Goal: Task Accomplishment & Management: Manage account settings

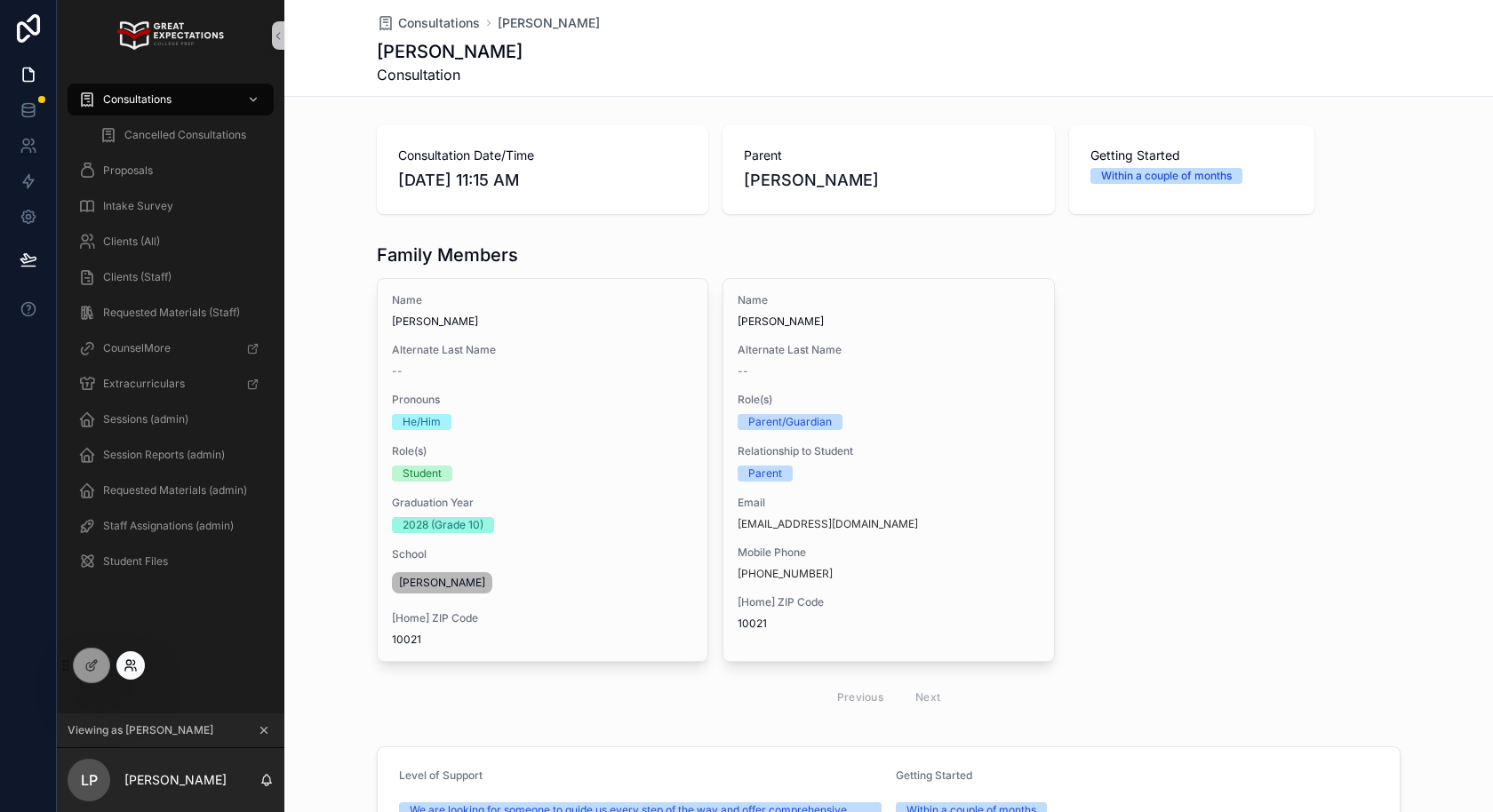
click at [127, 668] on icon at bounding box center [131, 666] width 14 height 14
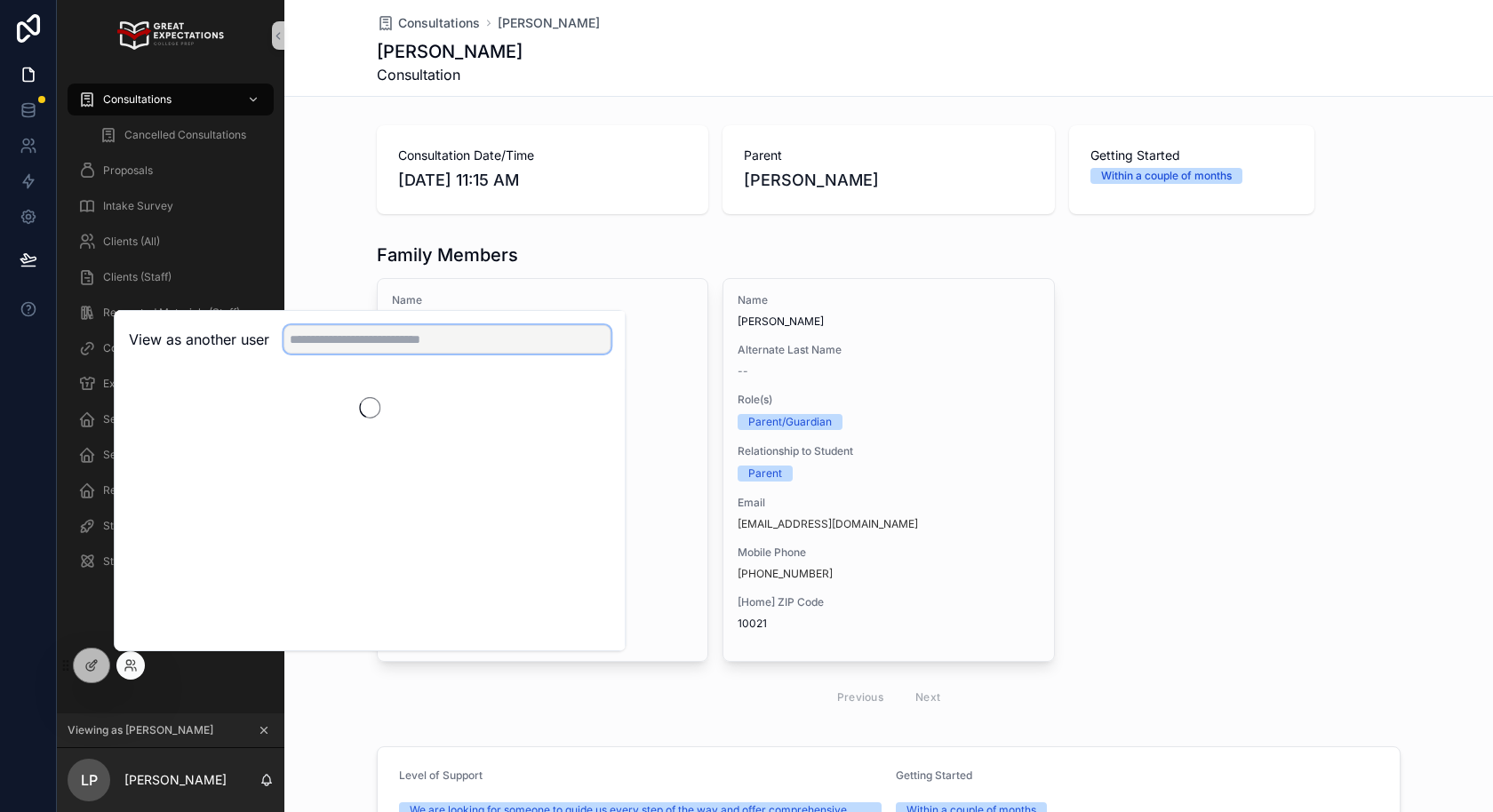
click at [377, 343] on input "text" at bounding box center [447, 339] width 327 height 28
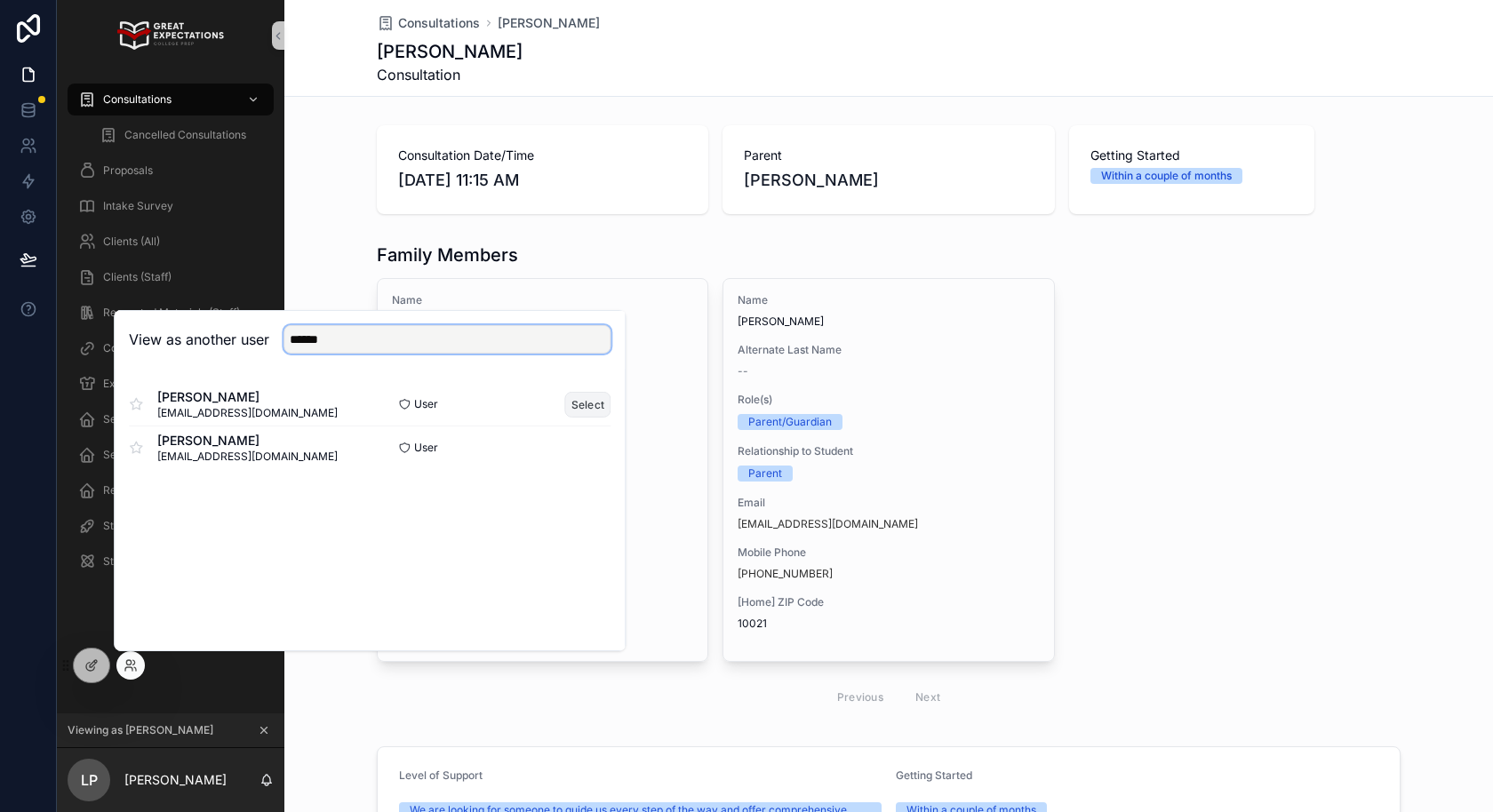
type input "******"
click at [596, 404] on button "Select" at bounding box center [587, 404] width 46 height 26
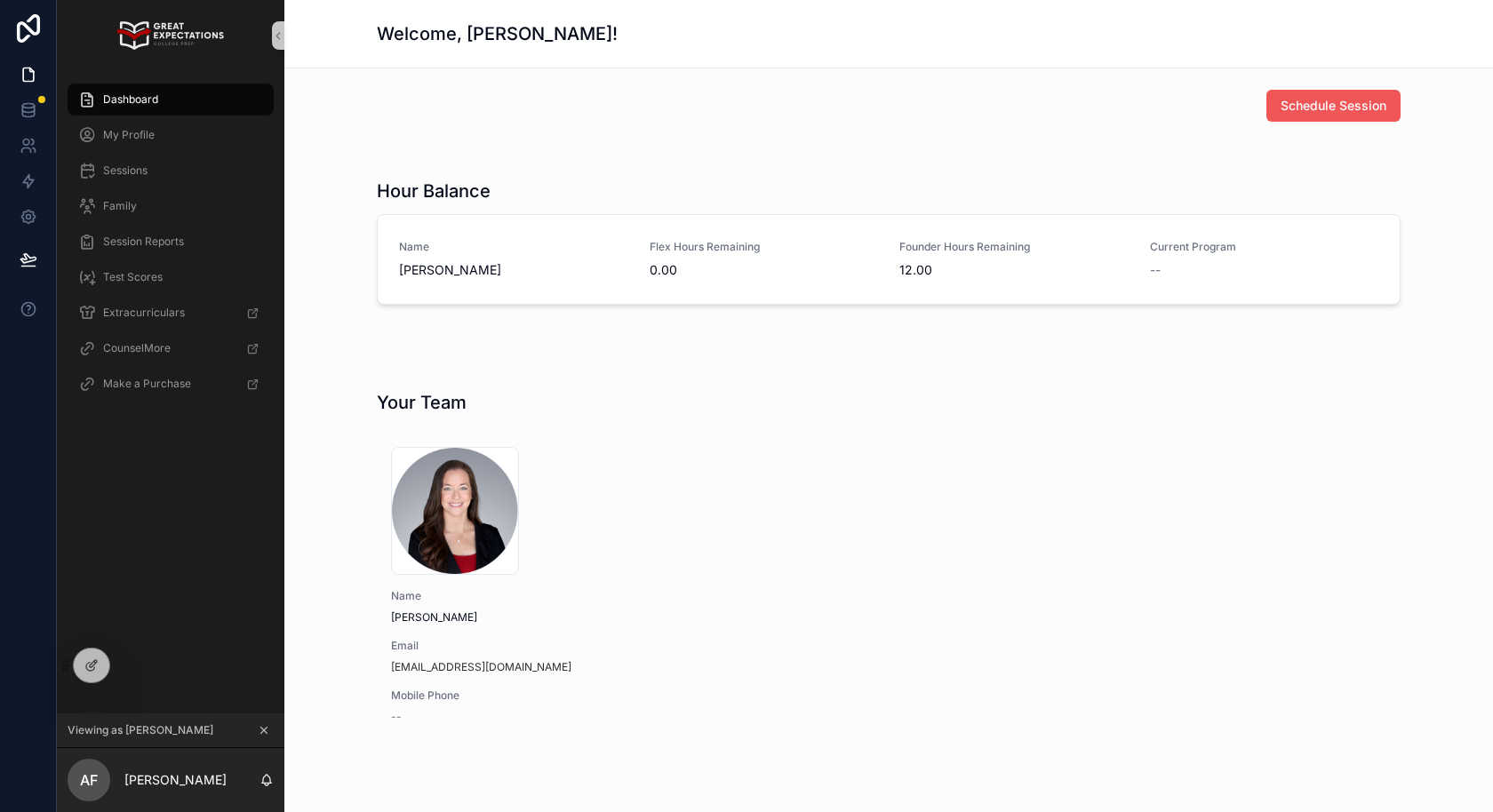
click at [1335, 116] on button "Schedule Session" at bounding box center [1333, 105] width 134 height 32
click at [191, 123] on div "My Profile" at bounding box center [171, 135] width 185 height 28
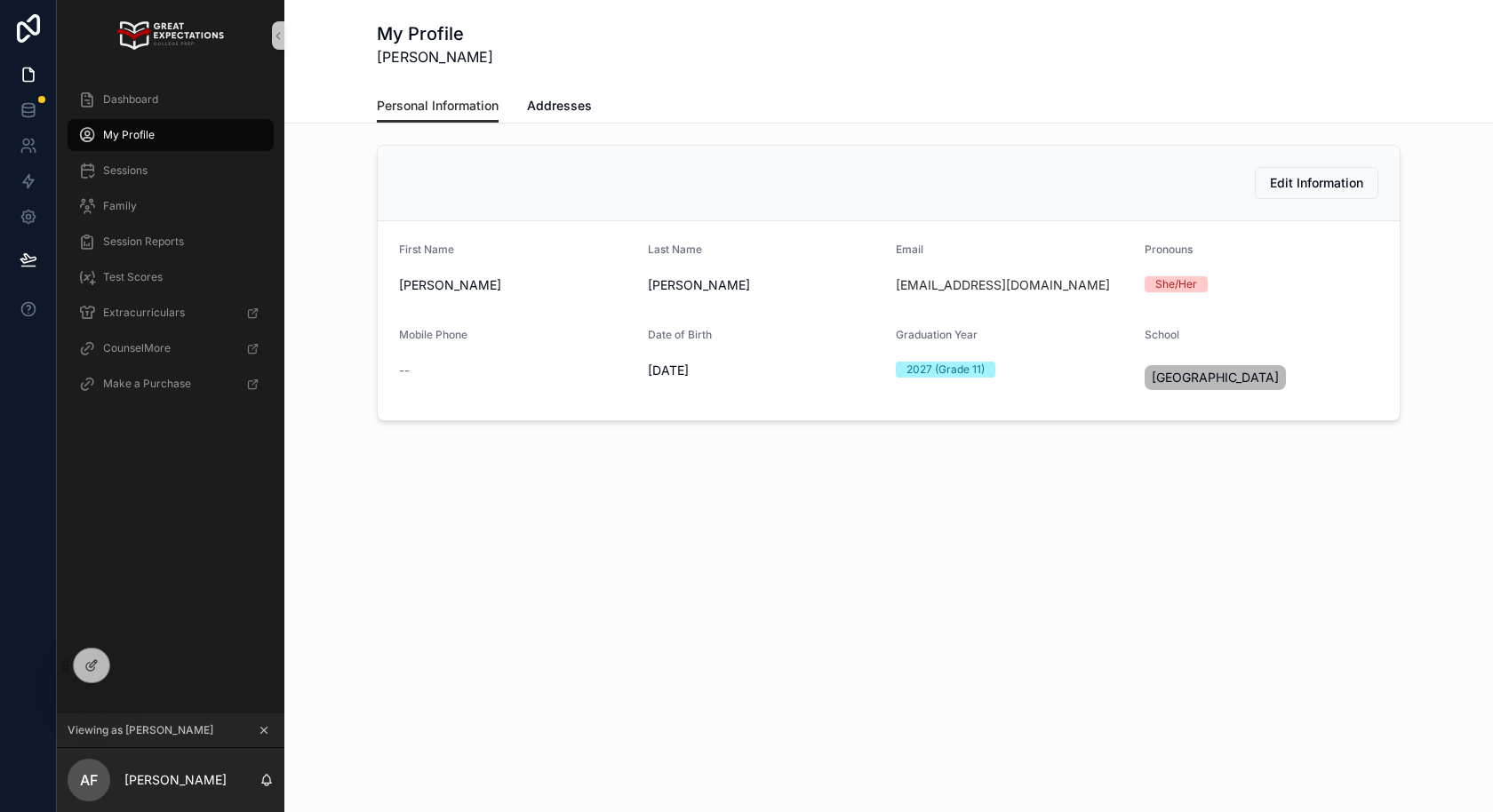
click at [597, 100] on div "Personal Information Addresses" at bounding box center [888, 105] width 1024 height 33
click at [582, 100] on span "Addresses" at bounding box center [559, 106] width 65 height 18
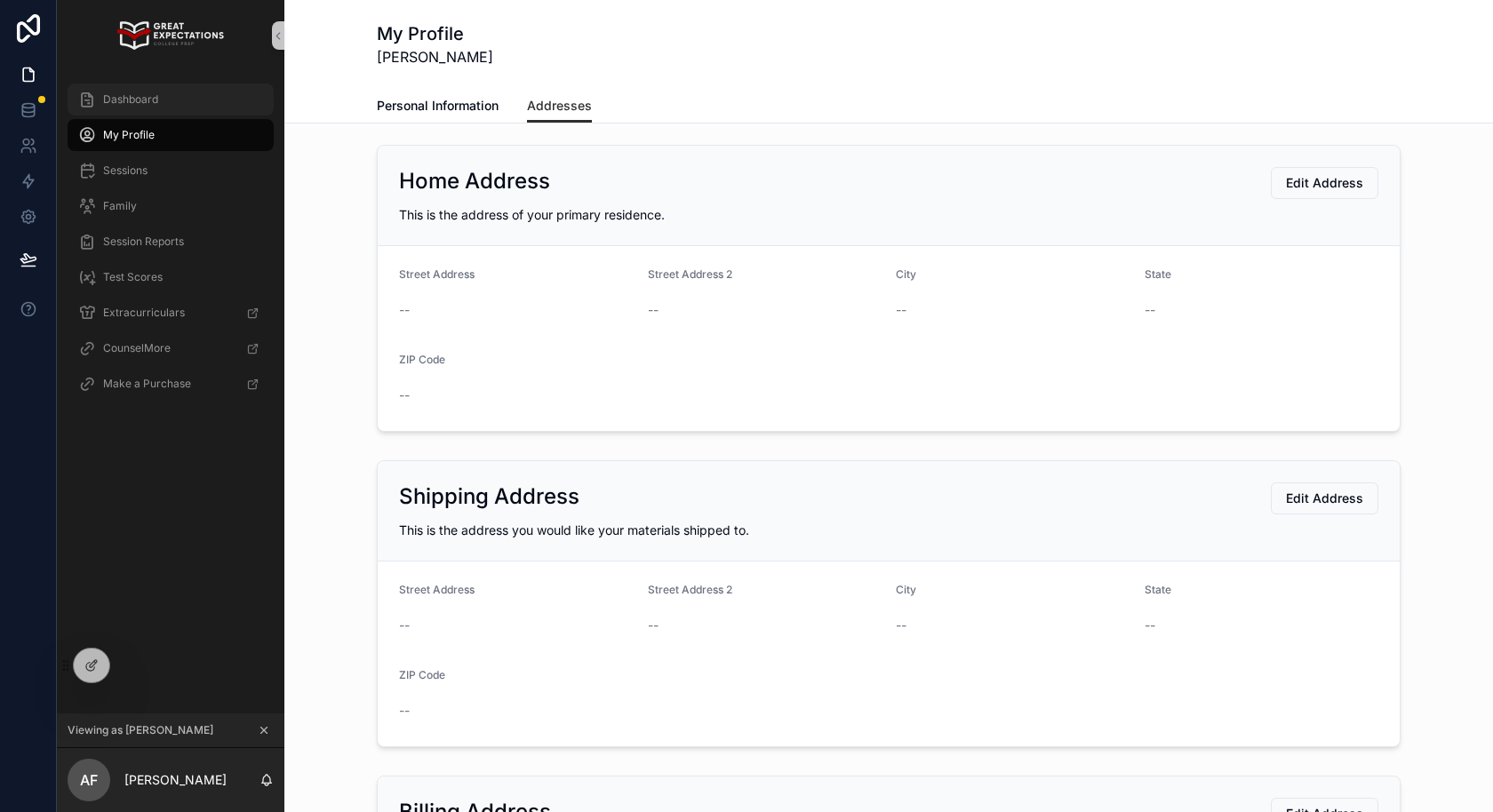
click at [175, 99] on div "Dashboard" at bounding box center [171, 98] width 185 height 28
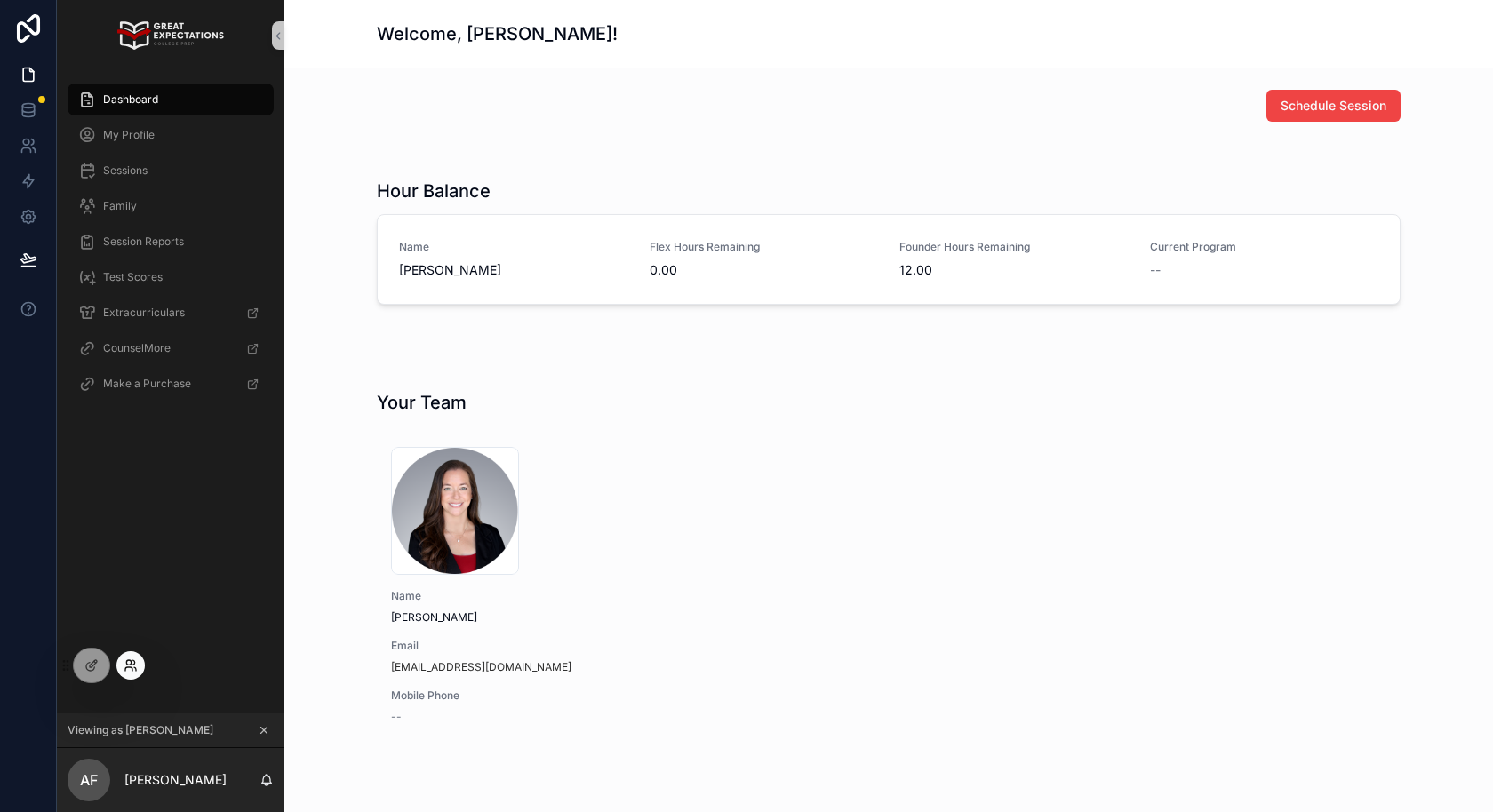
click at [126, 662] on icon at bounding box center [131, 666] width 14 height 14
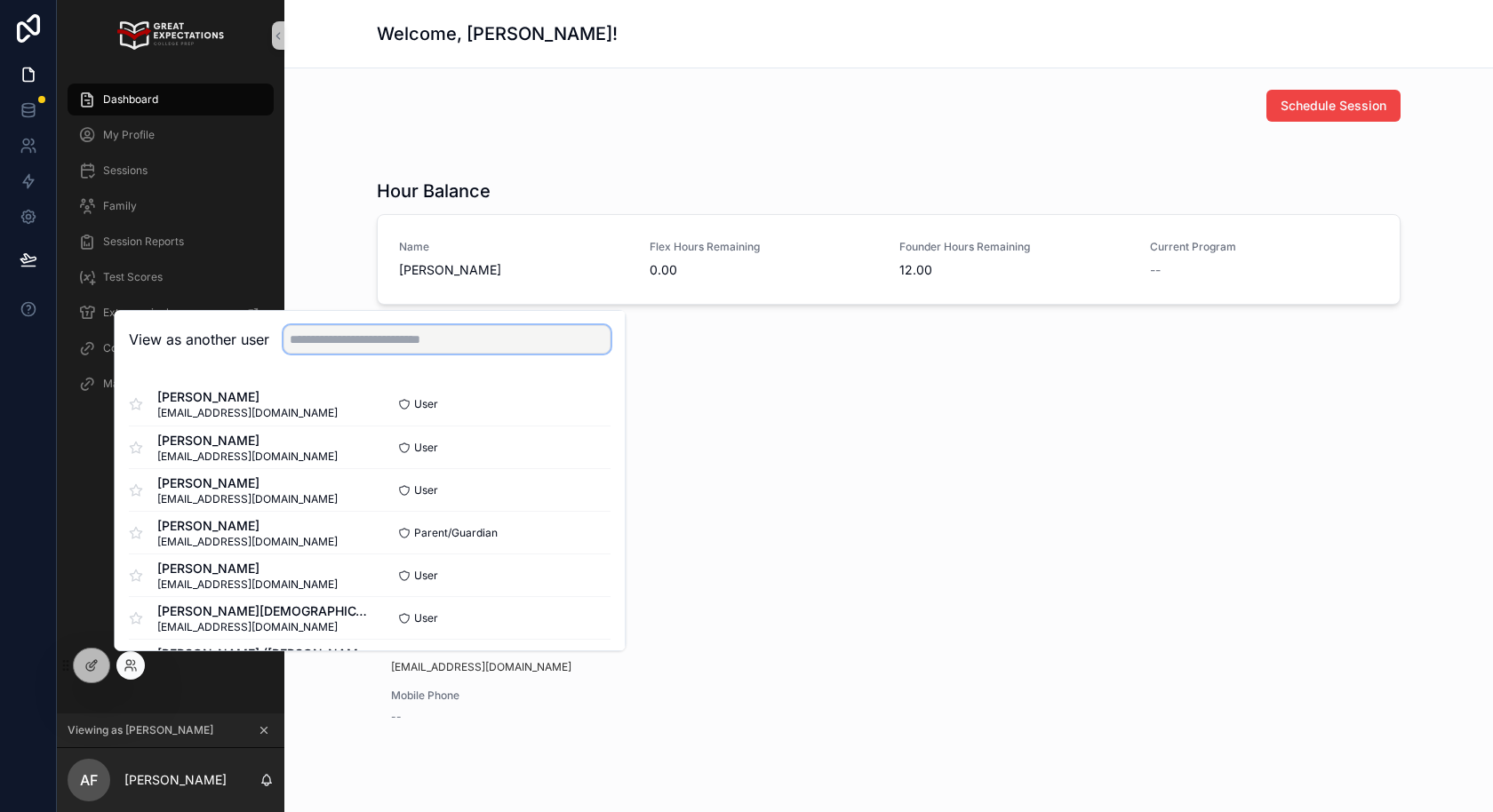
click at [367, 345] on input "text" at bounding box center [447, 339] width 327 height 28
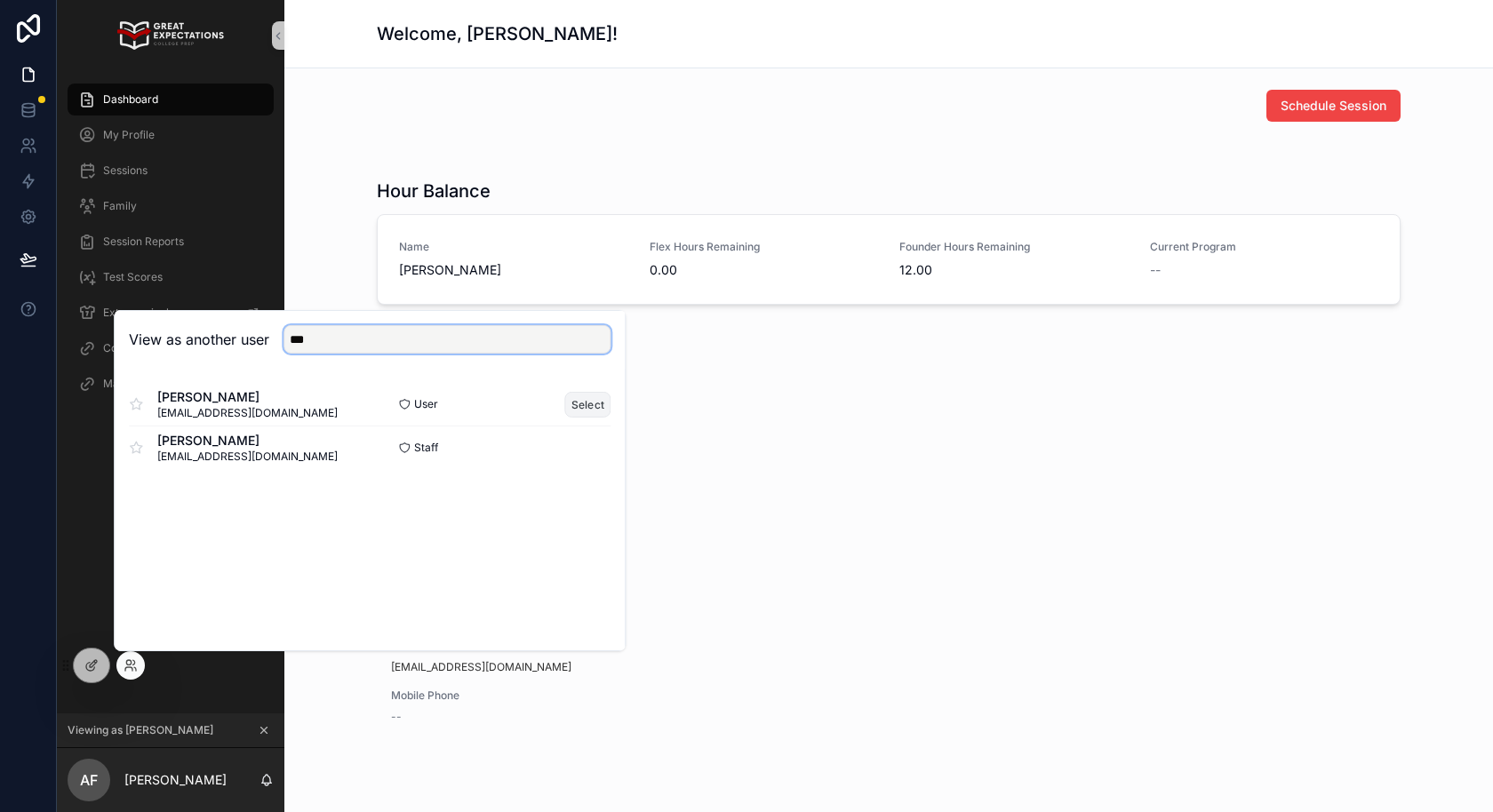
type input "***"
click at [566, 403] on button "Select" at bounding box center [587, 404] width 46 height 26
